Goal: Navigation & Orientation: Find specific page/section

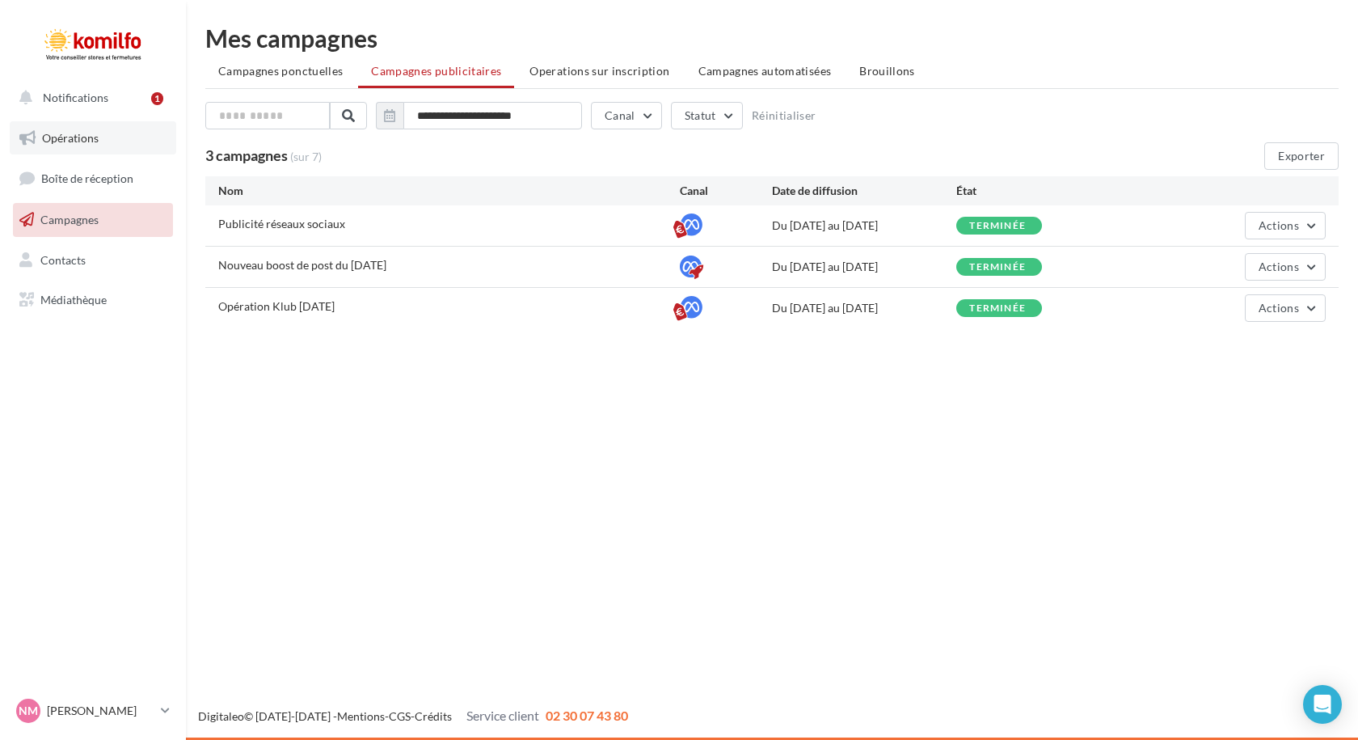
click at [90, 137] on span "Opérations" at bounding box center [70, 138] width 57 height 14
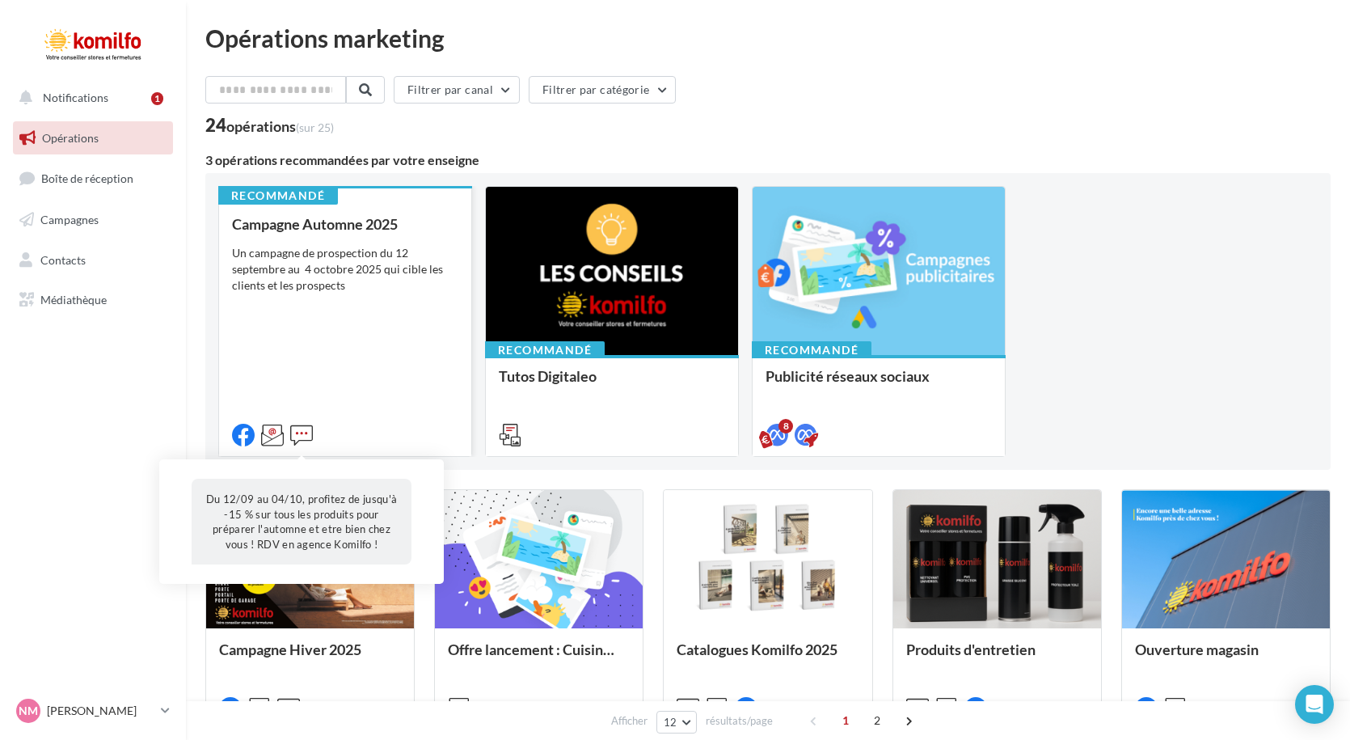
click at [302, 433] on icon at bounding box center [301, 435] width 23 height 23
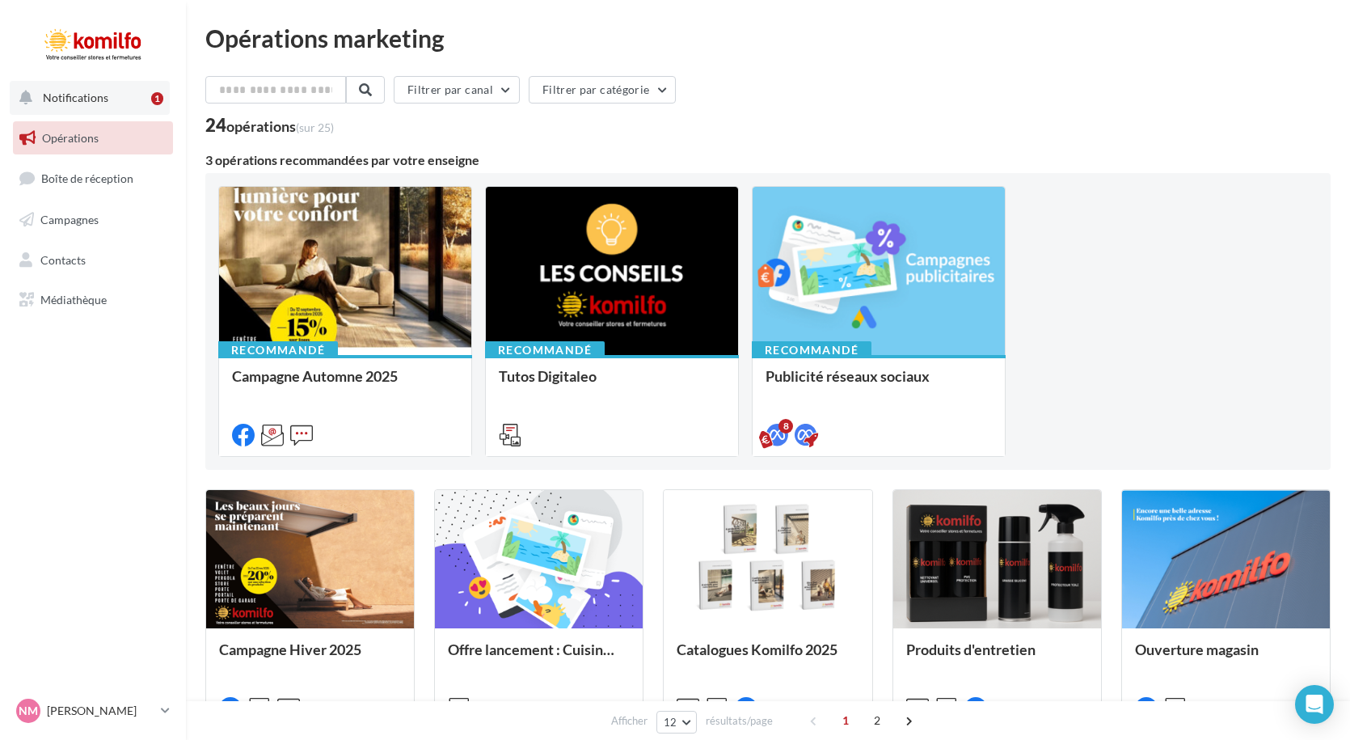
click at [84, 97] on span "Notifications" at bounding box center [75, 98] width 65 height 14
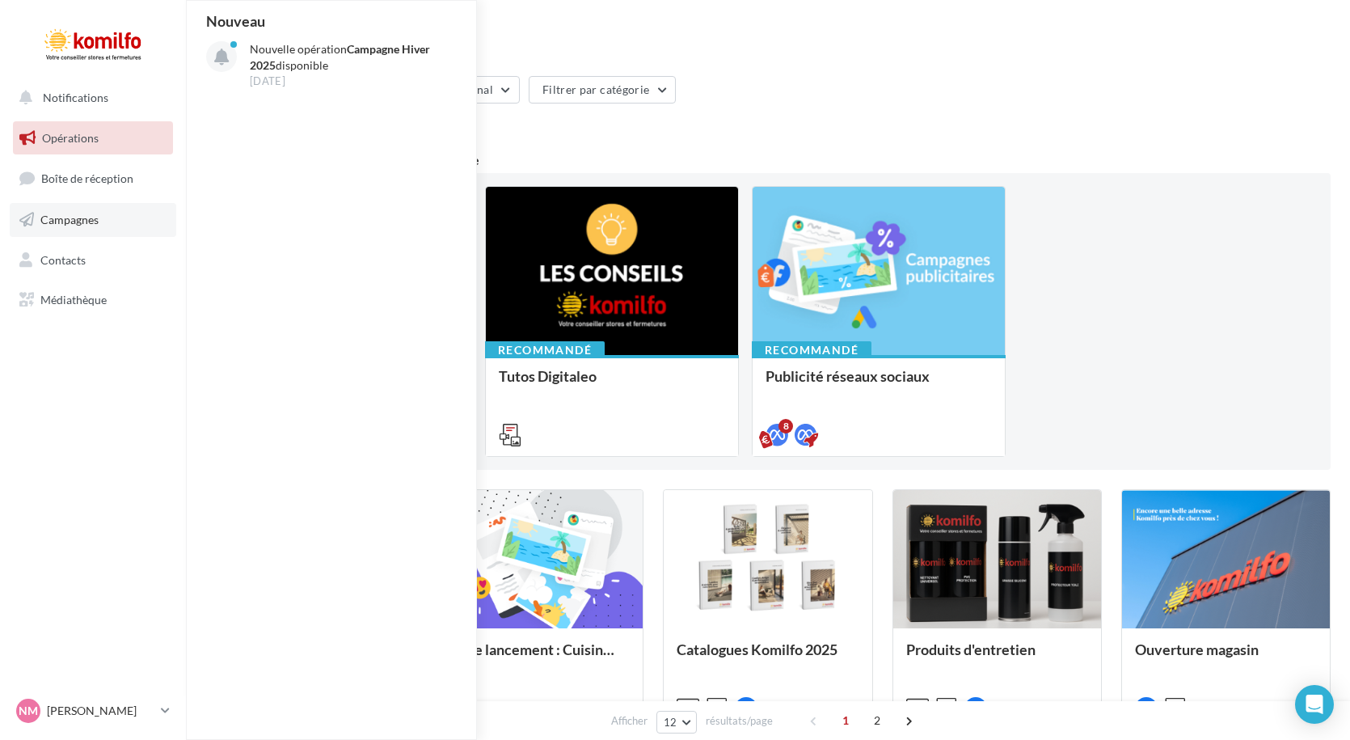
click at [59, 223] on span "Campagnes" at bounding box center [69, 220] width 58 height 14
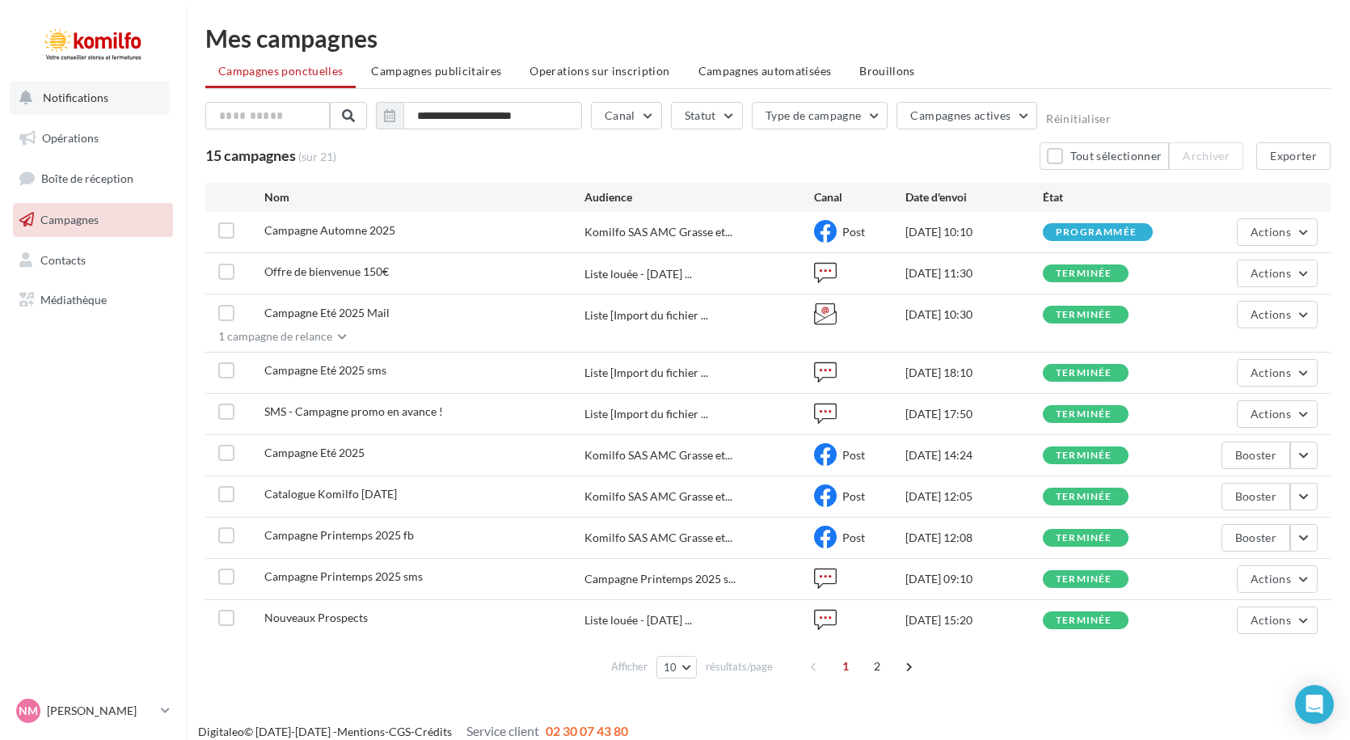
click at [117, 108] on button "Notifications" at bounding box center [90, 98] width 160 height 34
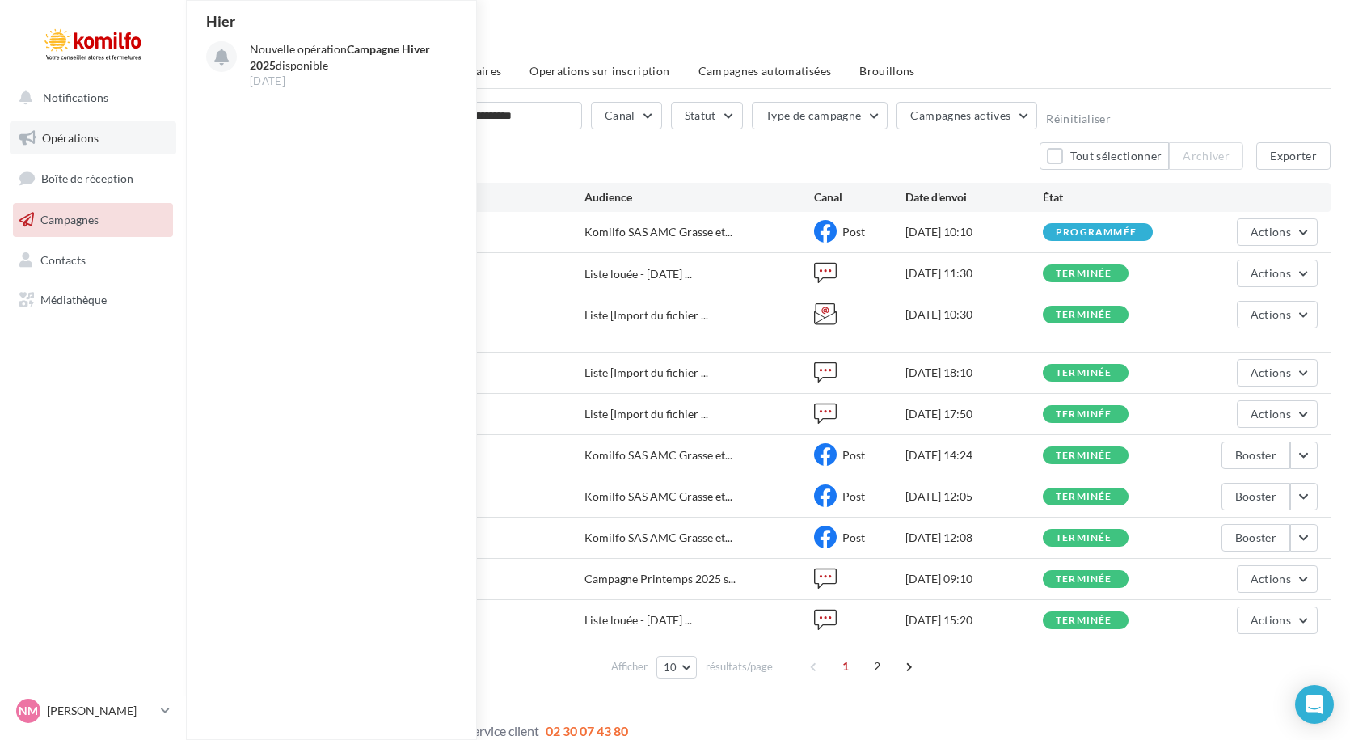
click at [123, 147] on link "Opérations" at bounding box center [93, 138] width 167 height 34
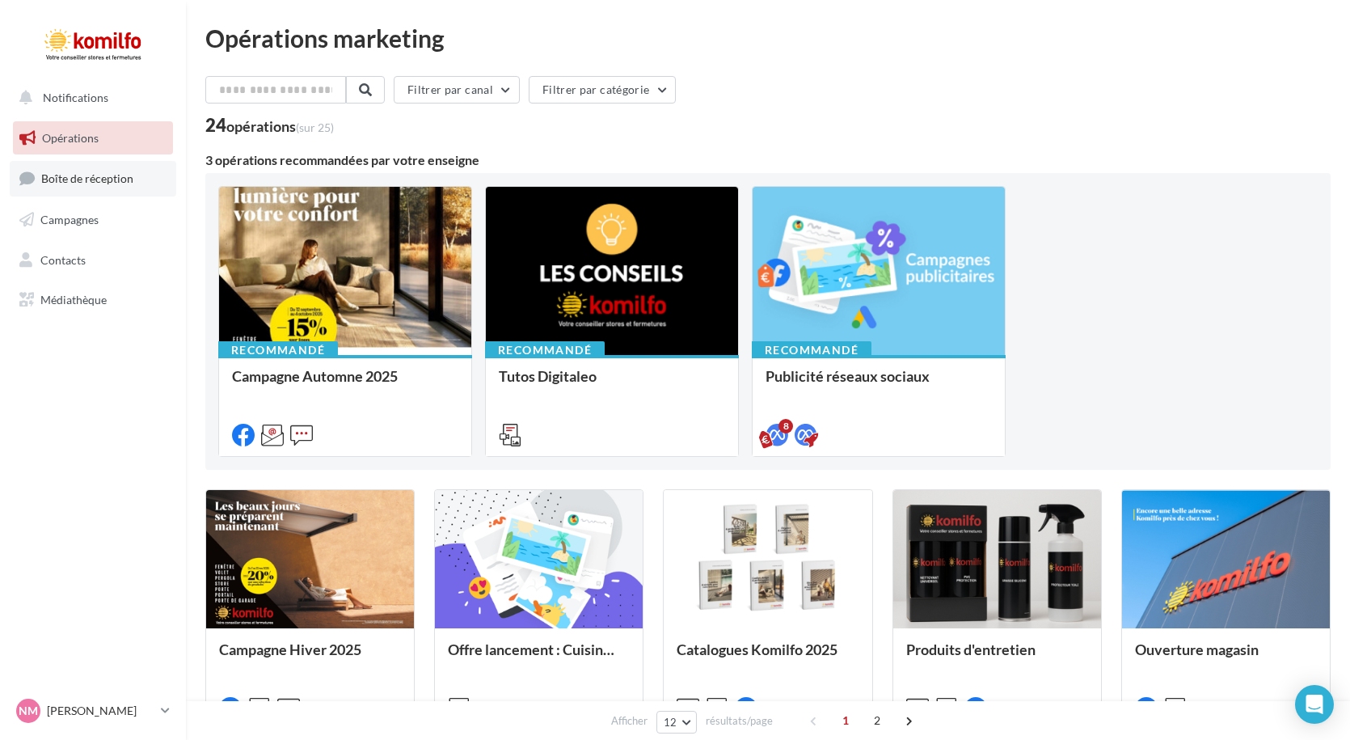
click at [100, 186] on link "Boîte de réception" at bounding box center [93, 178] width 167 height 35
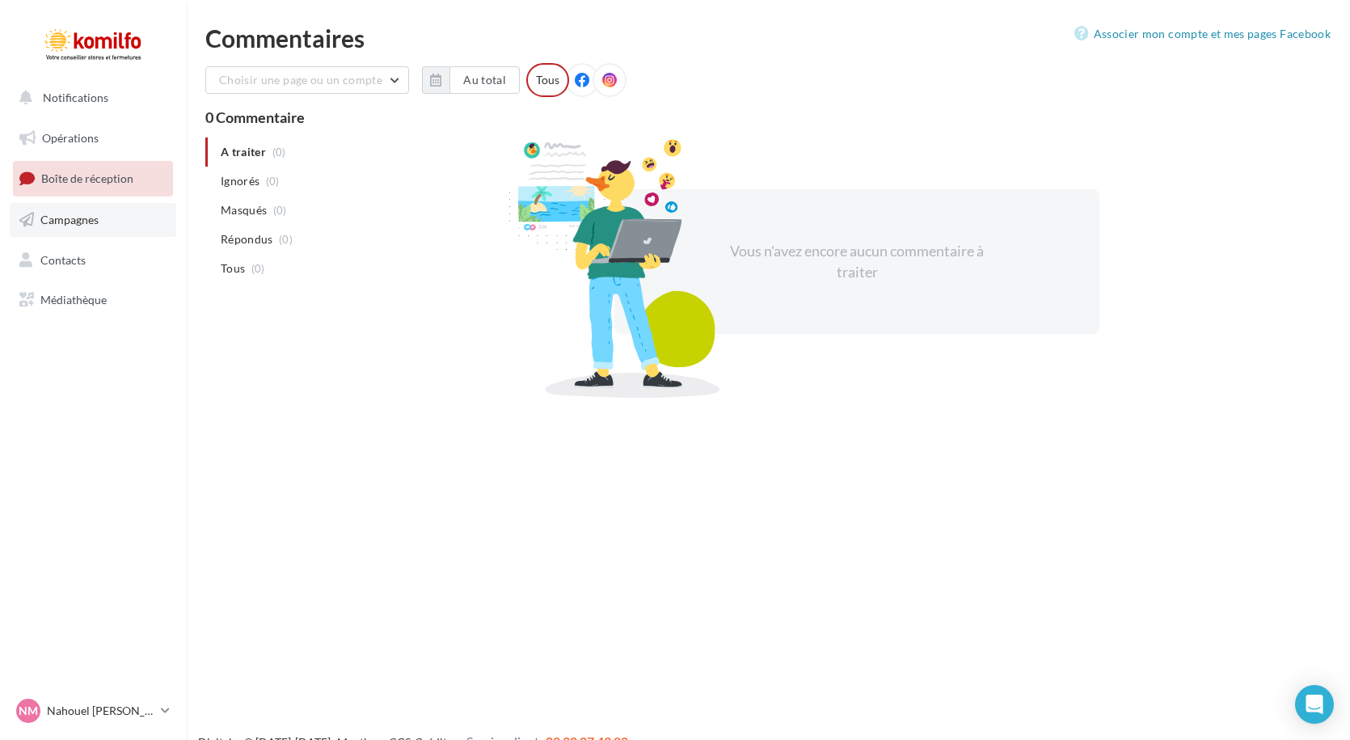
click at [90, 220] on span "Campagnes" at bounding box center [69, 220] width 58 height 14
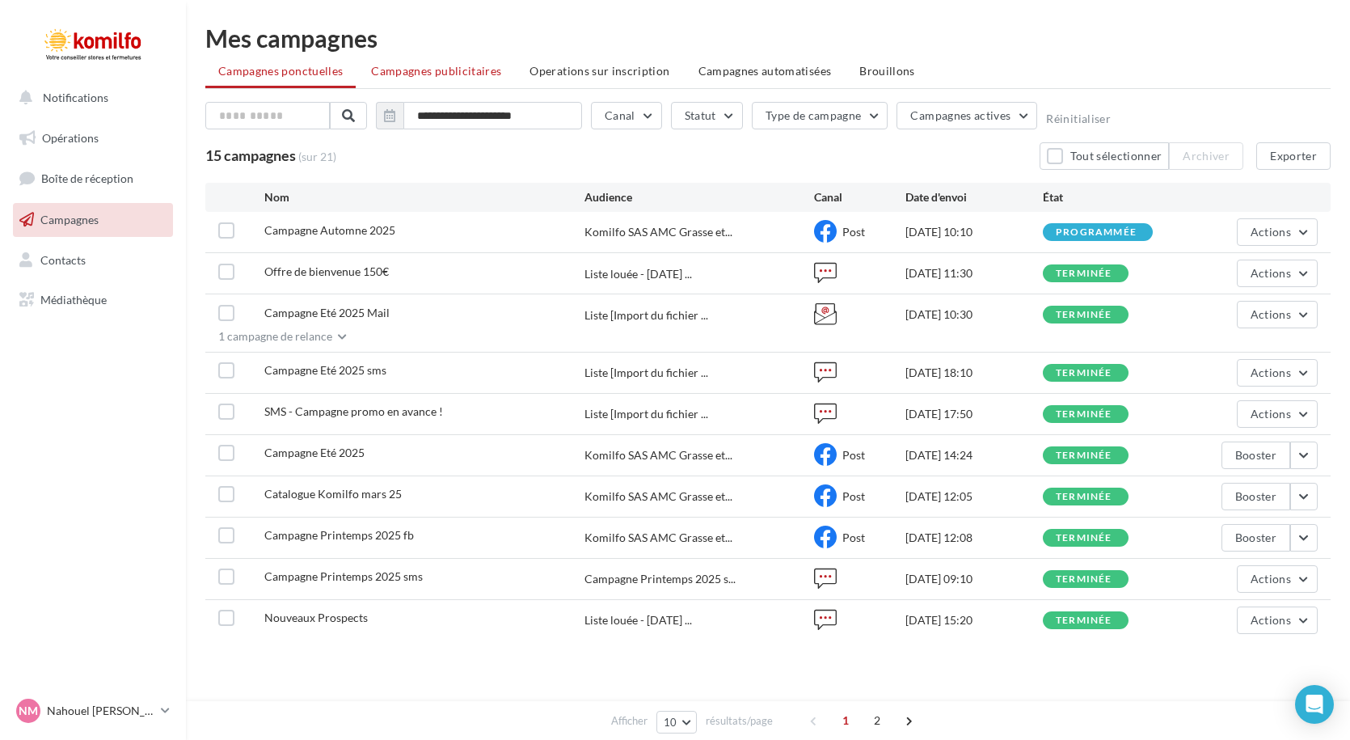
click at [475, 73] on span "Campagnes publicitaires" at bounding box center [436, 71] width 130 height 14
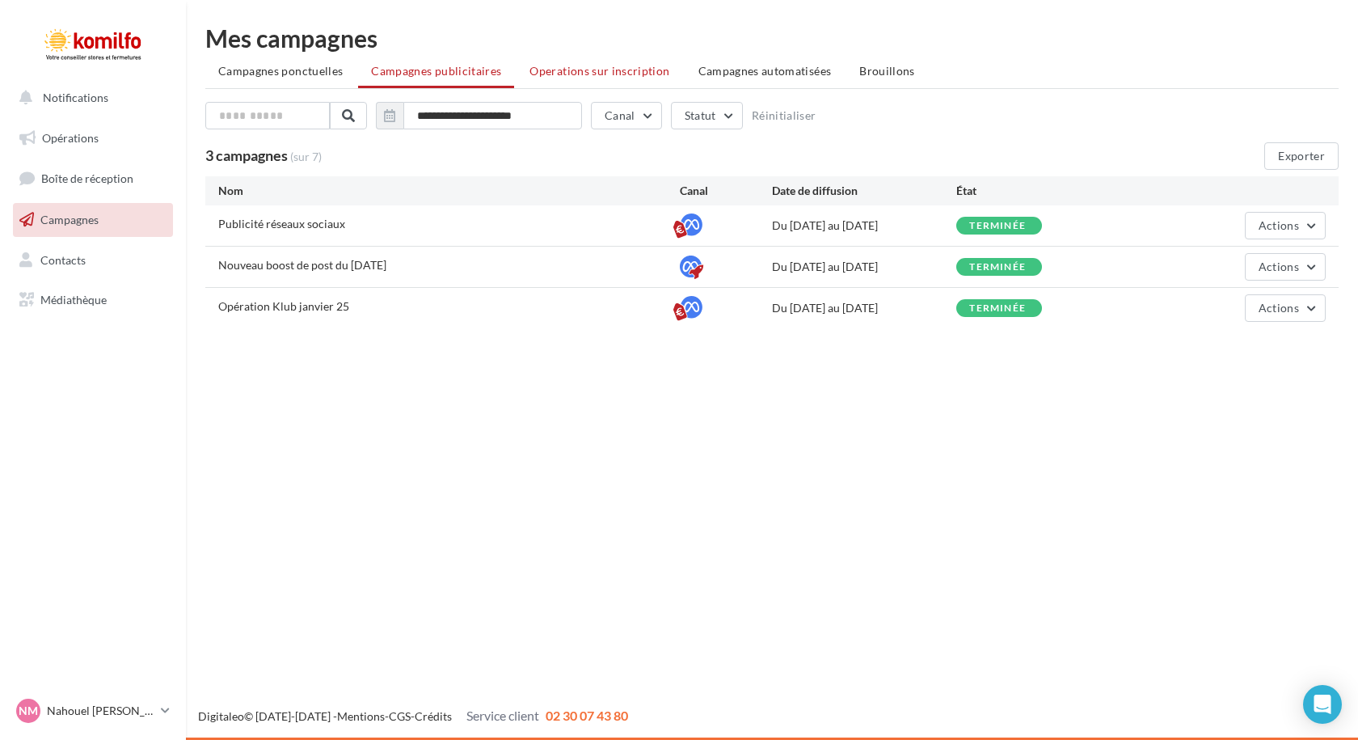
click at [611, 73] on span "Operations sur inscription" at bounding box center [600, 71] width 140 height 14
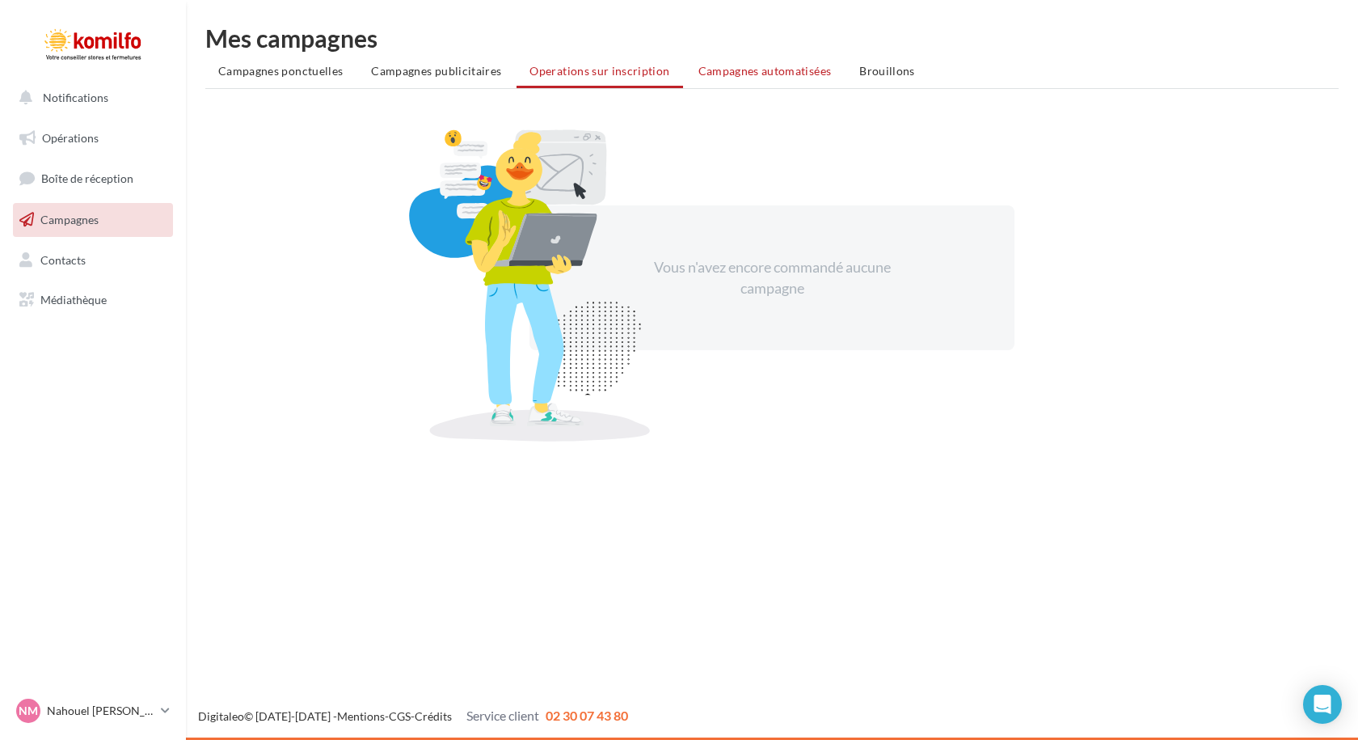
click at [785, 77] on span "Campagnes automatisées" at bounding box center [764, 71] width 133 height 14
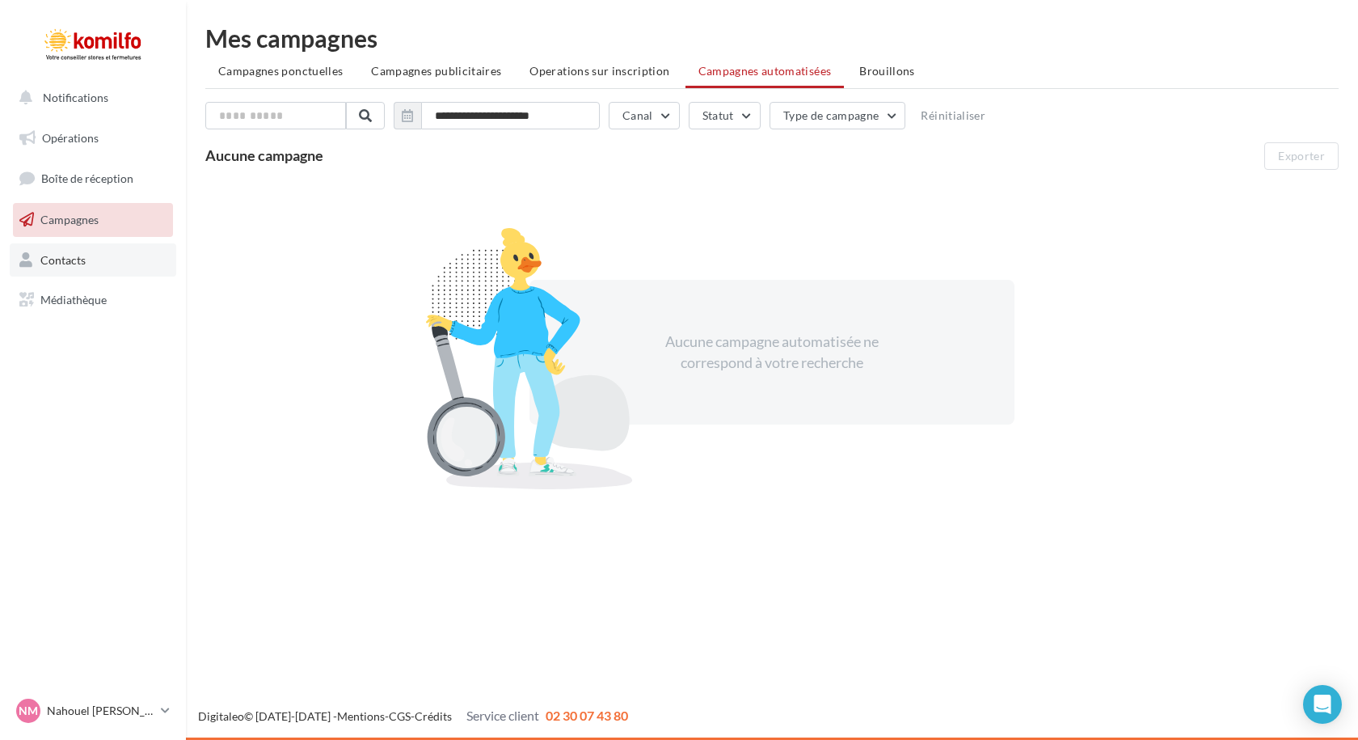
click at [57, 264] on span "Contacts" at bounding box center [62, 259] width 45 height 14
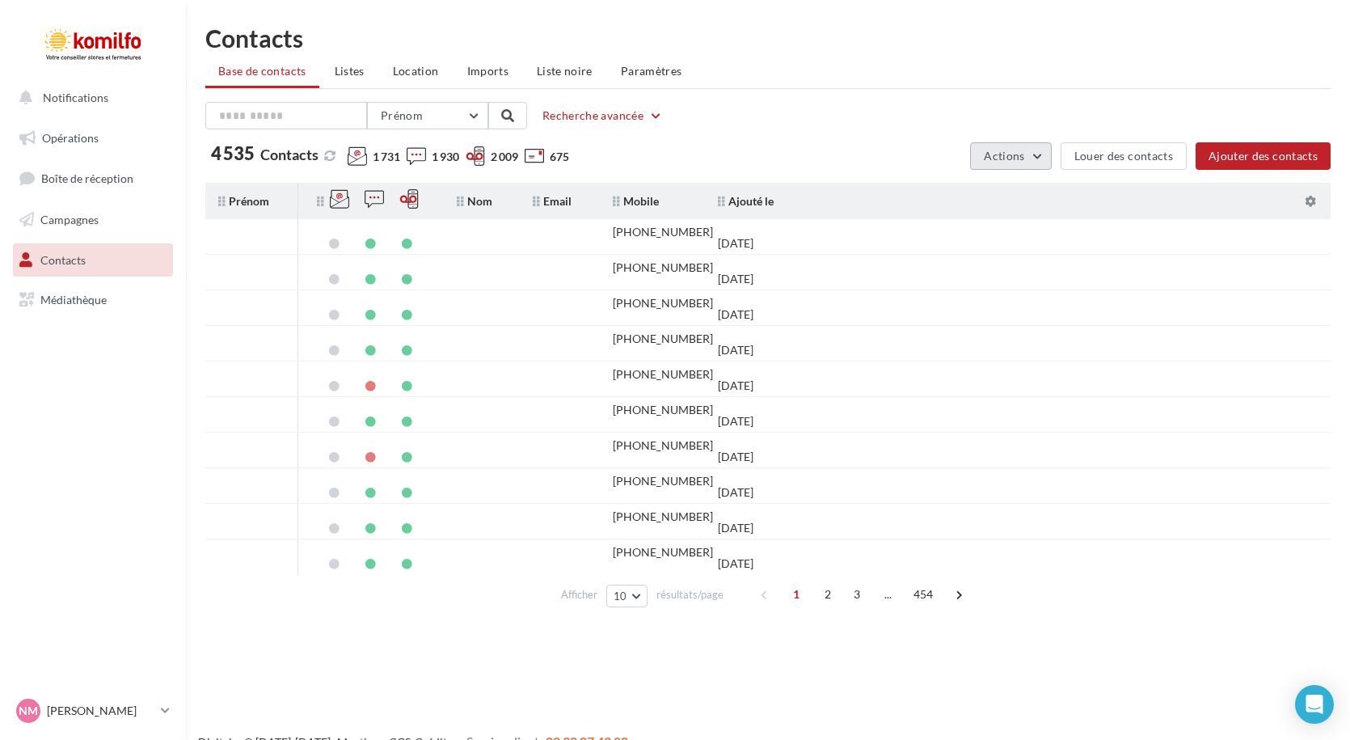
click at [1015, 160] on span "Actions" at bounding box center [1004, 156] width 40 height 14
click at [854, 108] on div "Prénom Prénom Nom Email Mobile Téléphone Fixe Recherche avancée" at bounding box center [767, 115] width 1125 height 27
click at [341, 70] on span "Listes" at bounding box center [350, 71] width 30 height 14
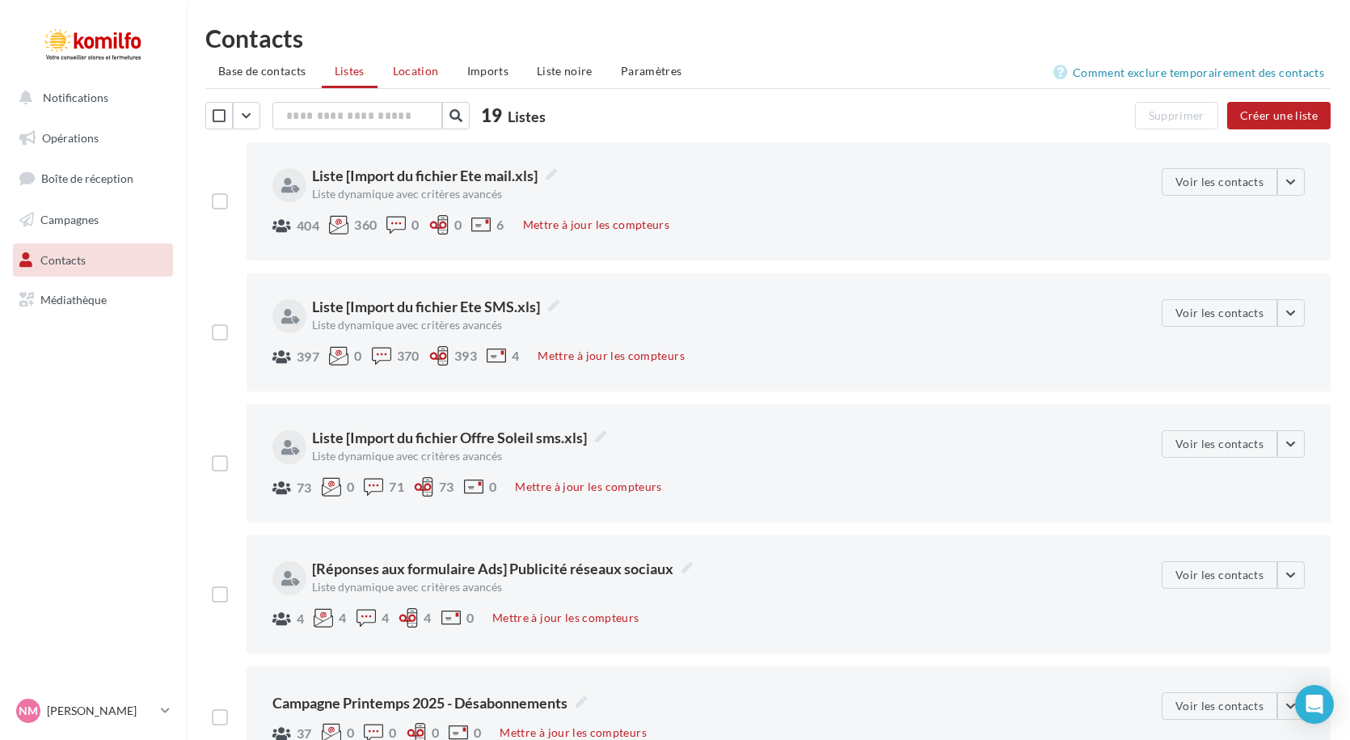
click at [412, 73] on span "Location" at bounding box center [416, 71] width 46 height 14
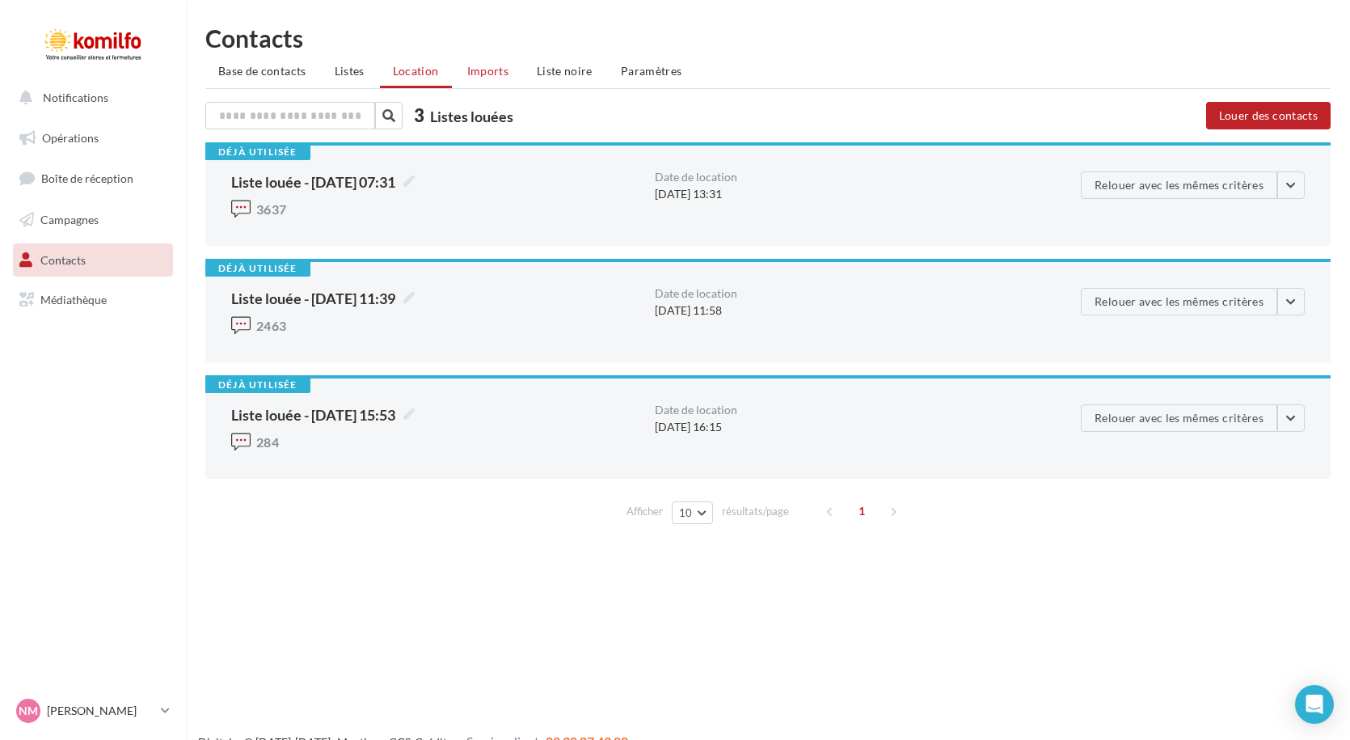
click at [500, 75] on span "Imports" at bounding box center [487, 71] width 41 height 14
